Goal: Register for event/course

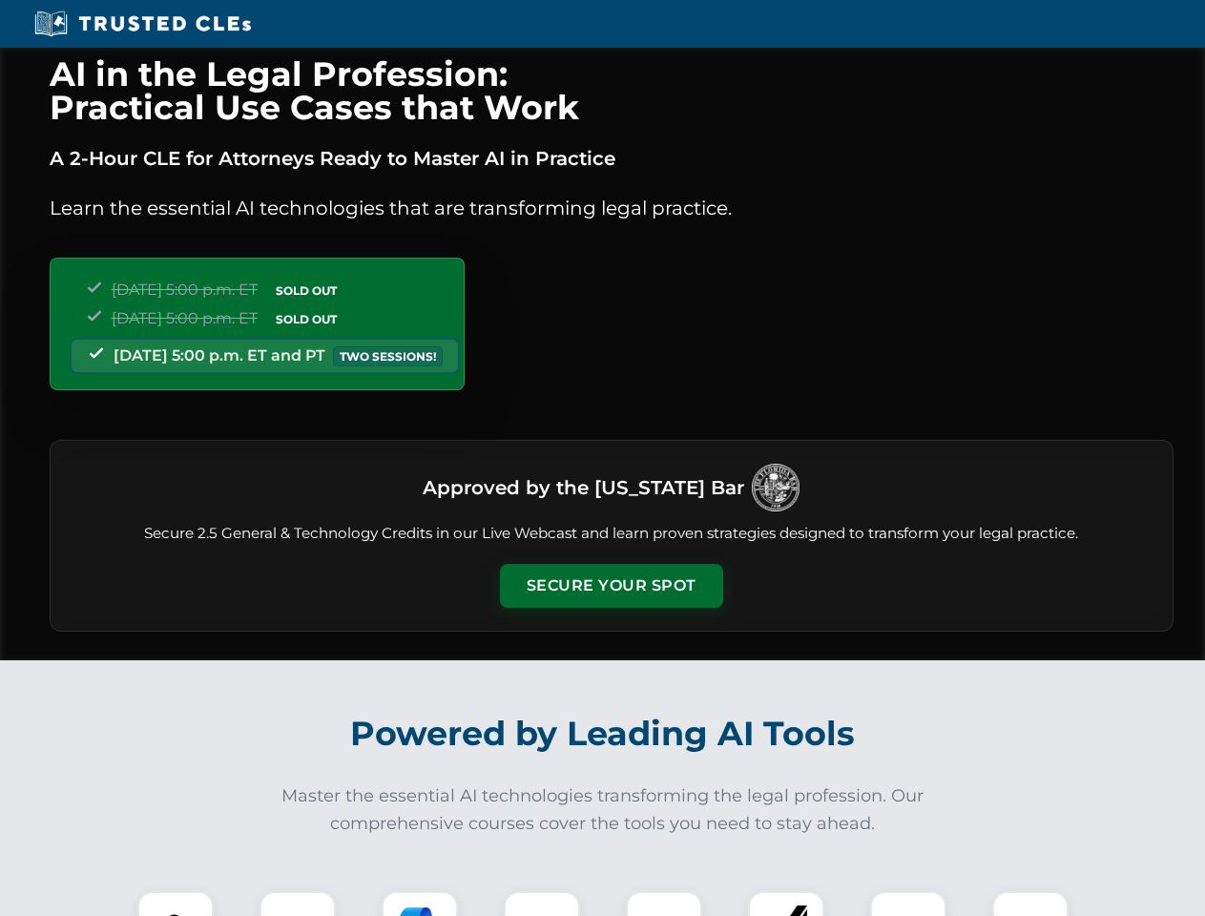
click at [611, 586] on button "Secure Your Spot" at bounding box center [611, 586] width 223 height 44
click at [176, 903] on img at bounding box center [175, 929] width 55 height 55
click at [298, 903] on div at bounding box center [298, 929] width 76 height 76
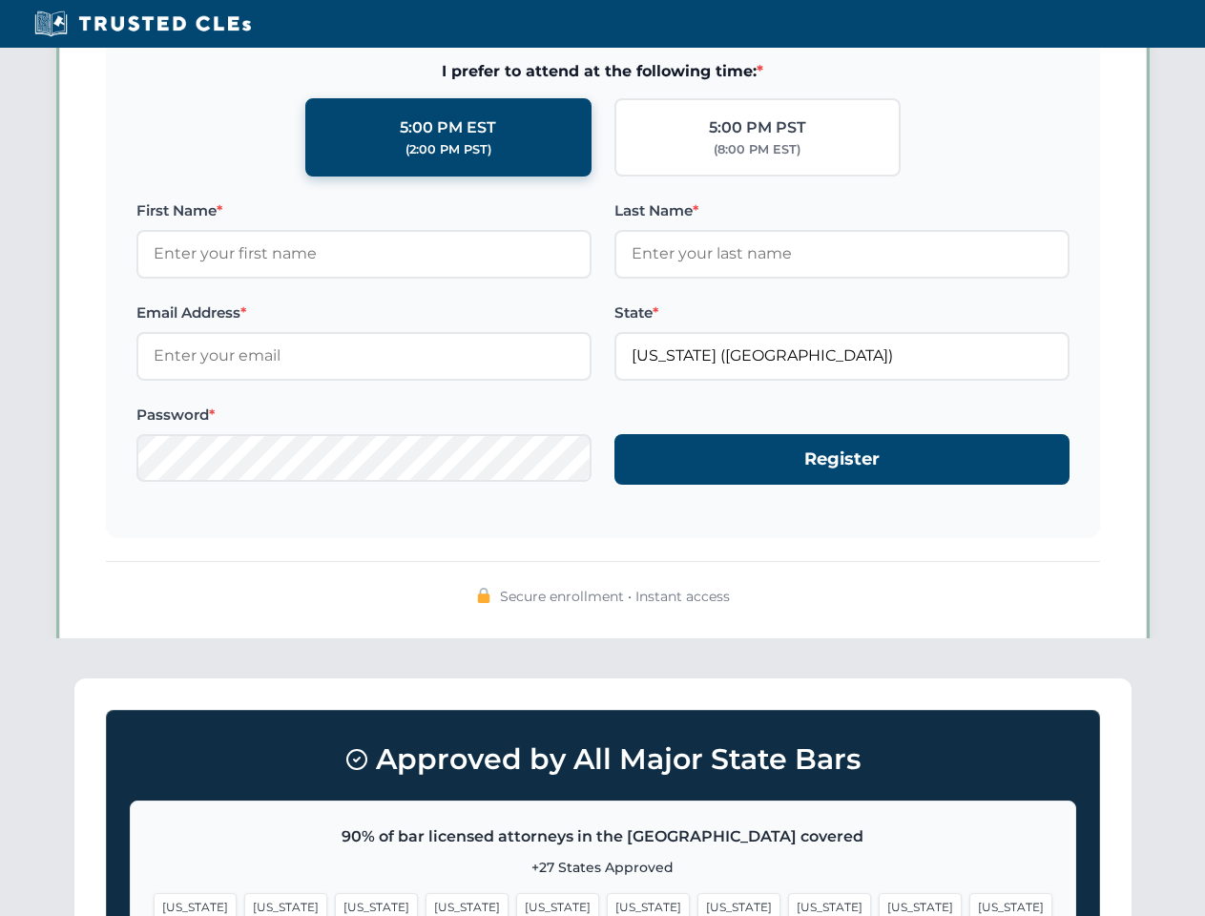
click at [879, 903] on span "[US_STATE]" at bounding box center [920, 907] width 83 height 28
